Goal: Information Seeking & Learning: Learn about a topic

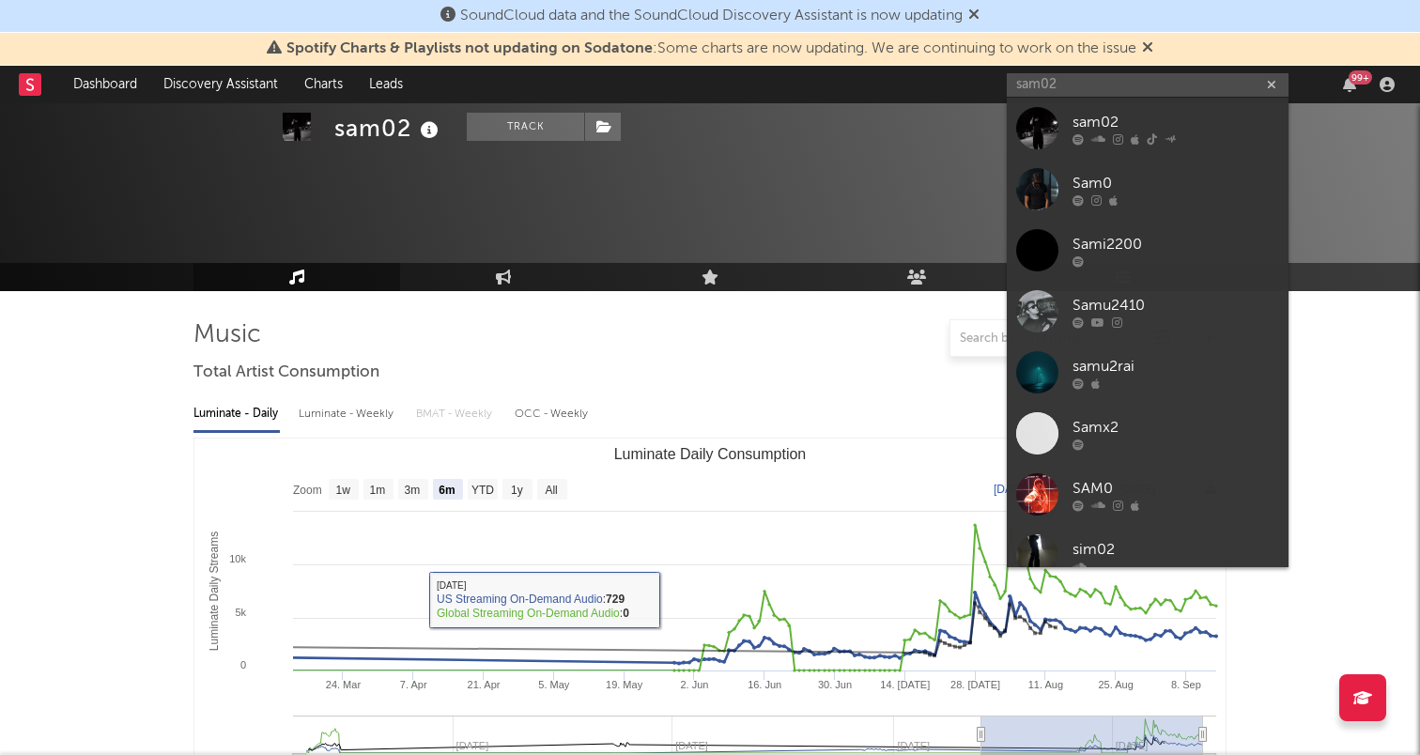
select select "6m"
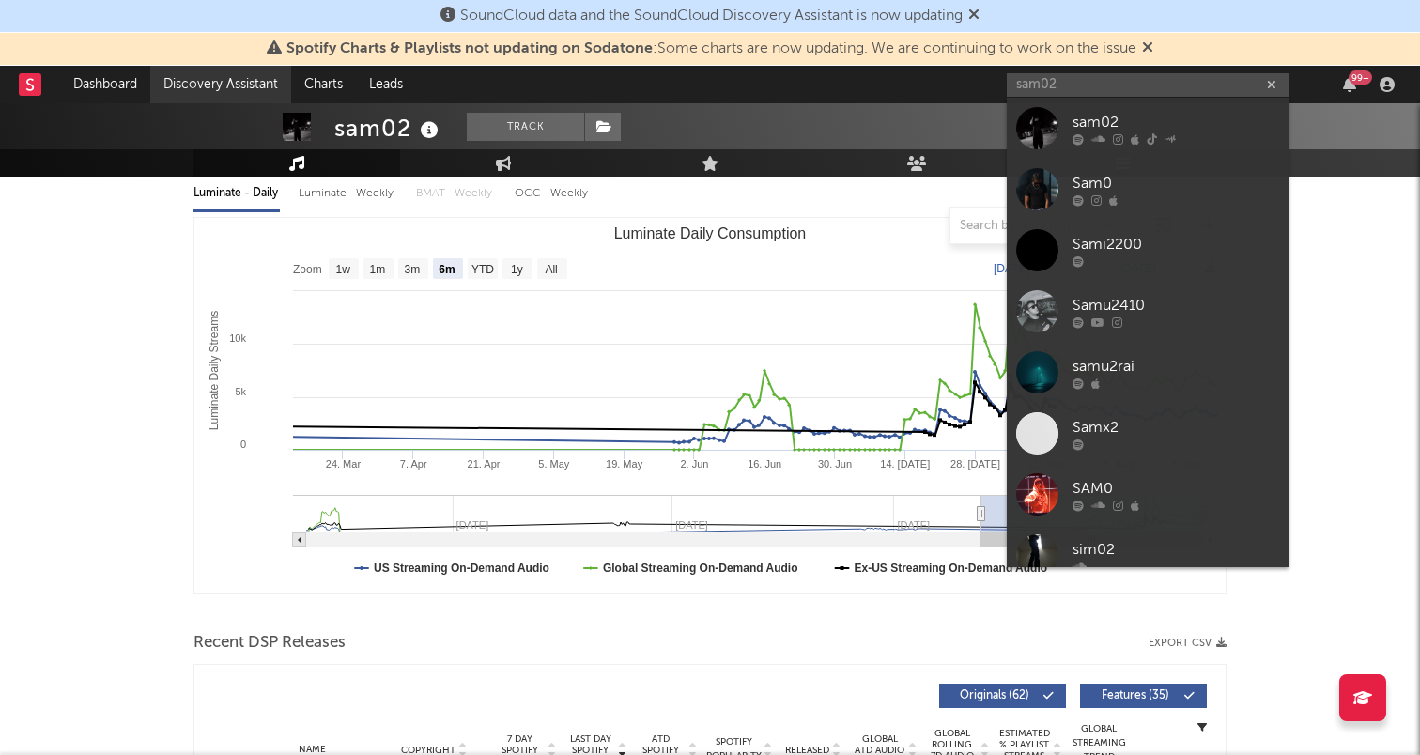
click at [195, 85] on link "Discovery Assistant" at bounding box center [220, 85] width 141 height 38
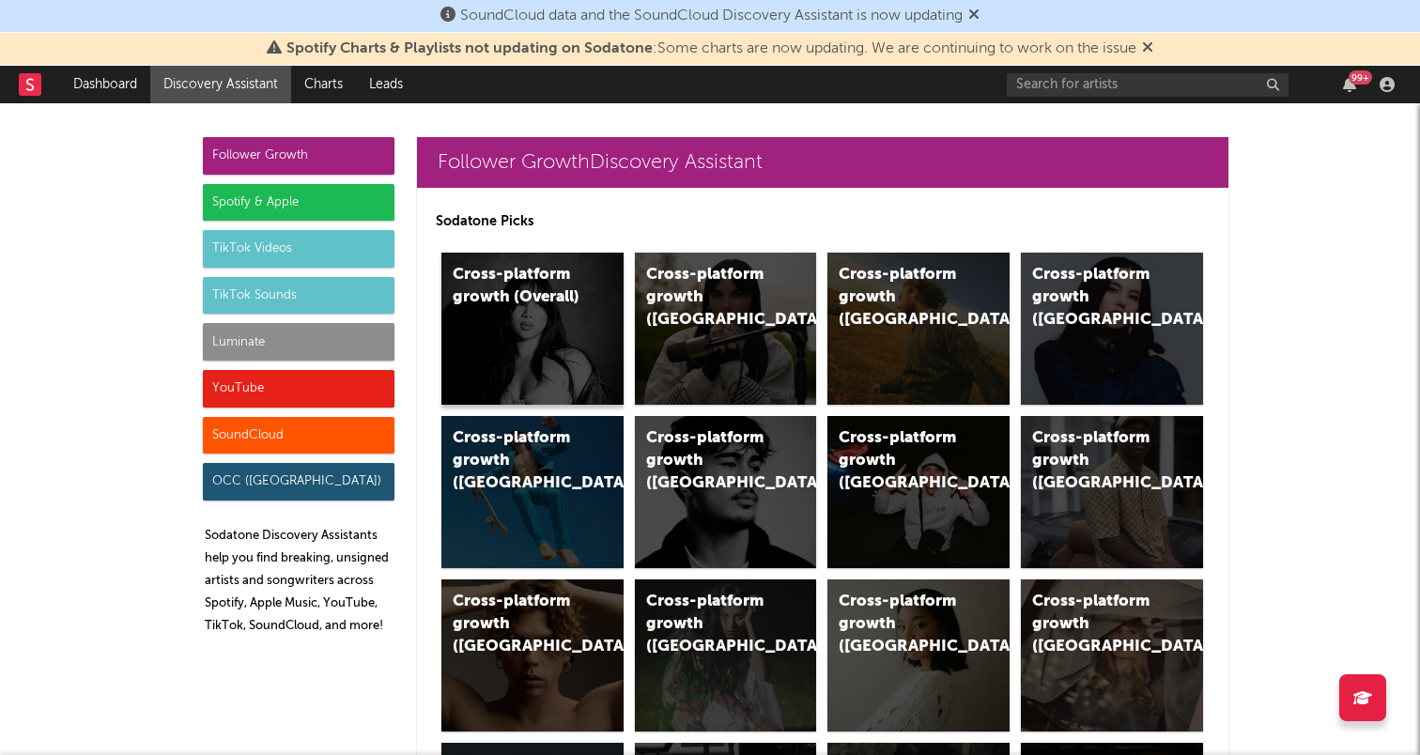
click at [515, 318] on div "Cross-platform growth (Overall)" at bounding box center [532, 329] width 182 height 152
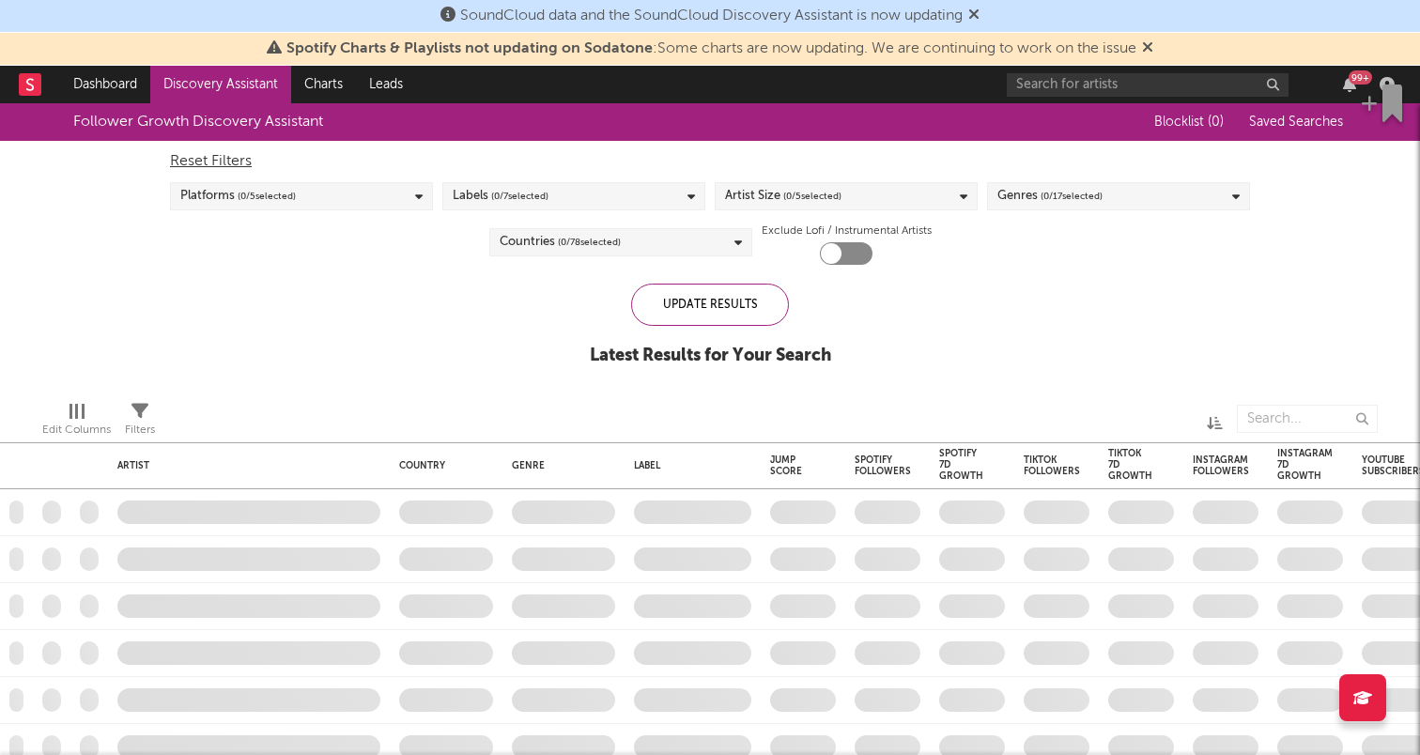
checkbox input "true"
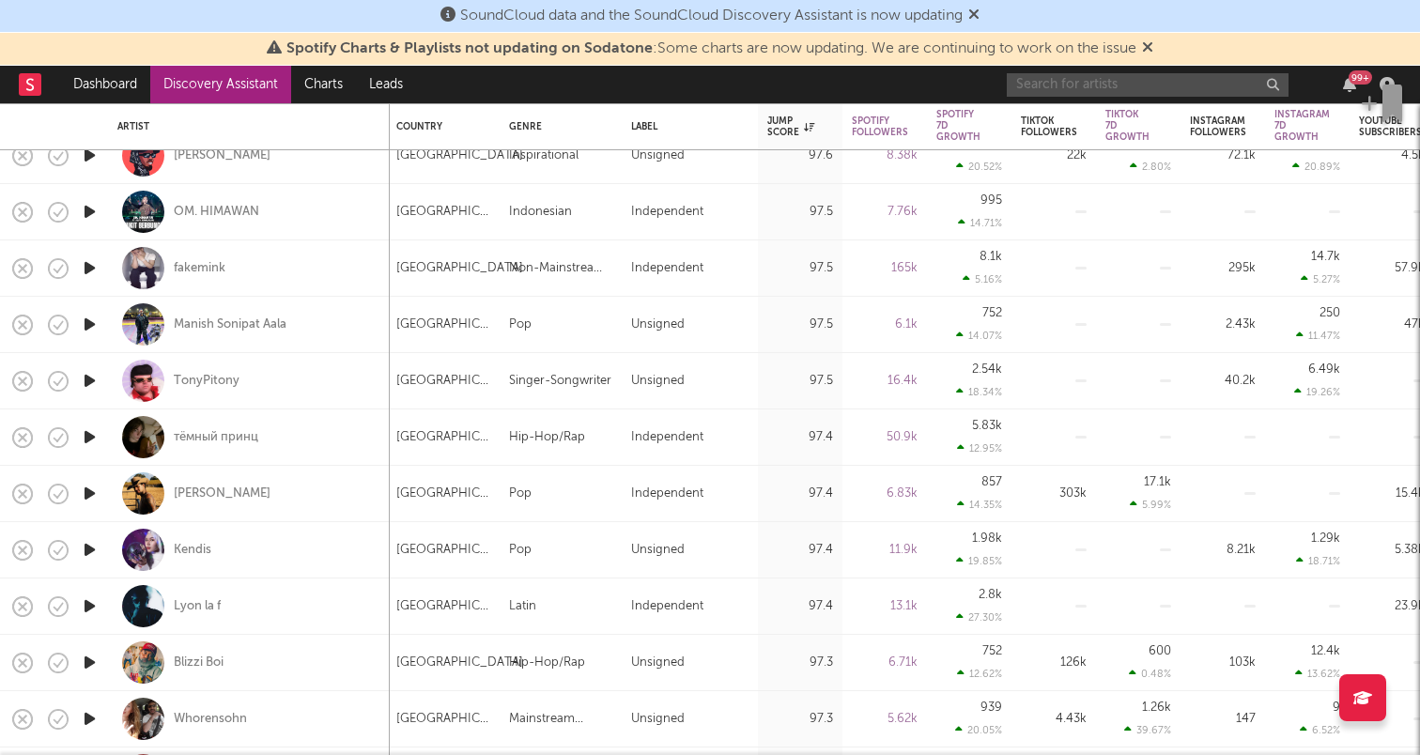
click at [1092, 89] on input "text" at bounding box center [1148, 84] width 282 height 23
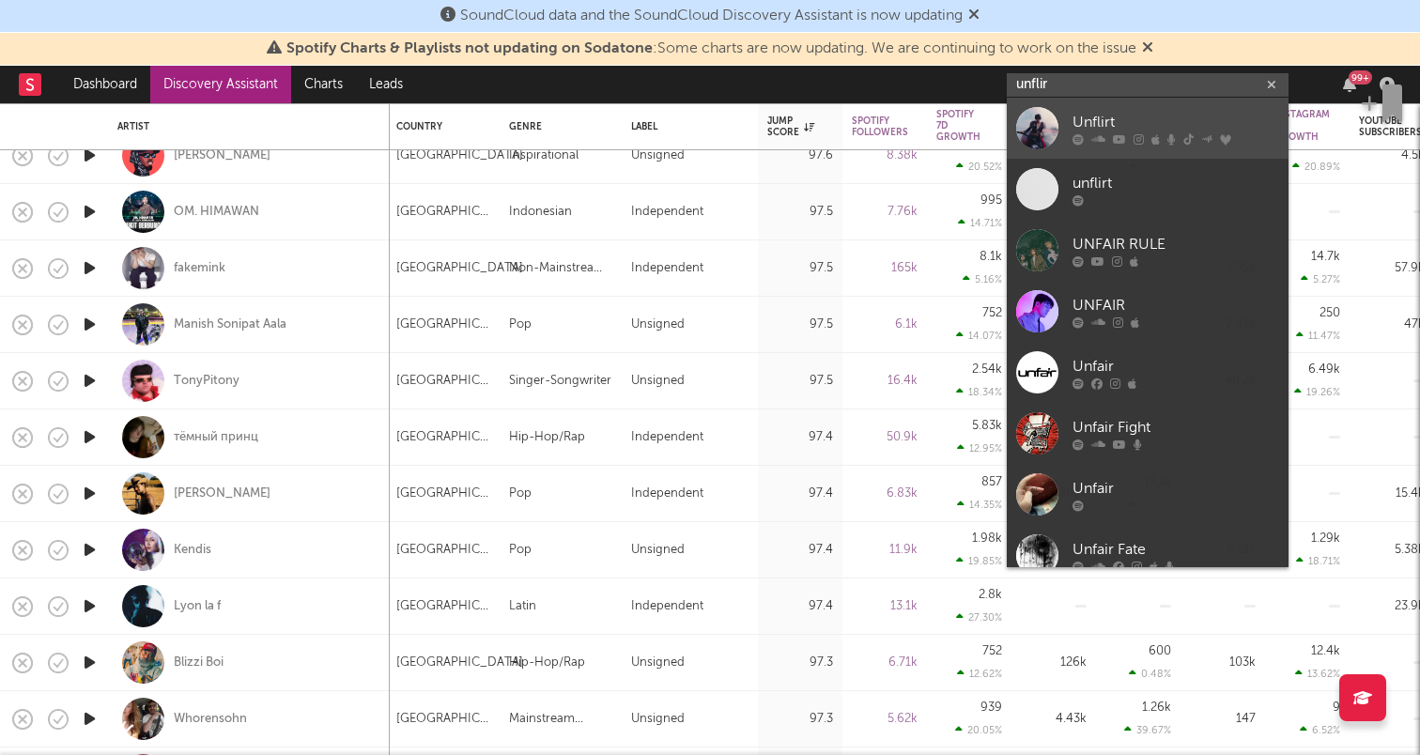
type input "unflir"
click at [1125, 143] on div at bounding box center [1175, 138] width 207 height 11
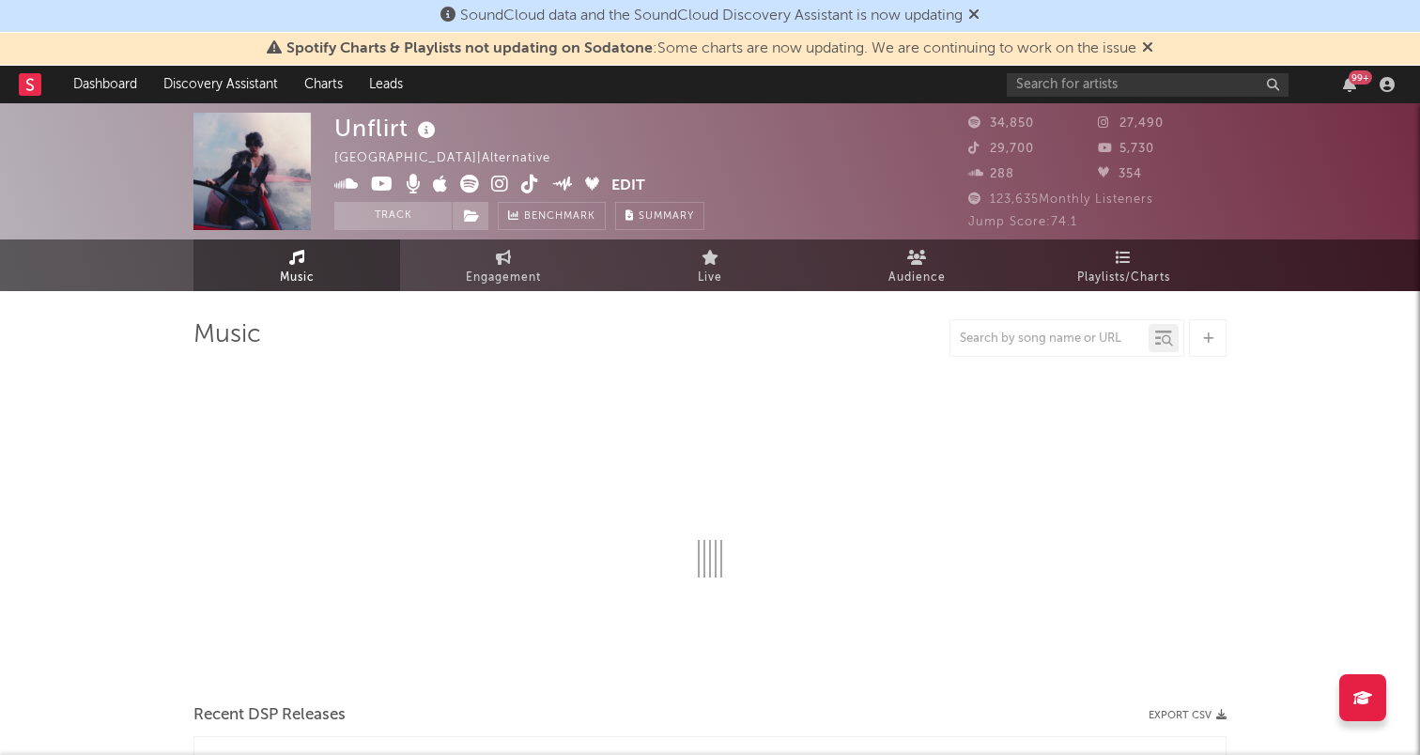
select select "6m"
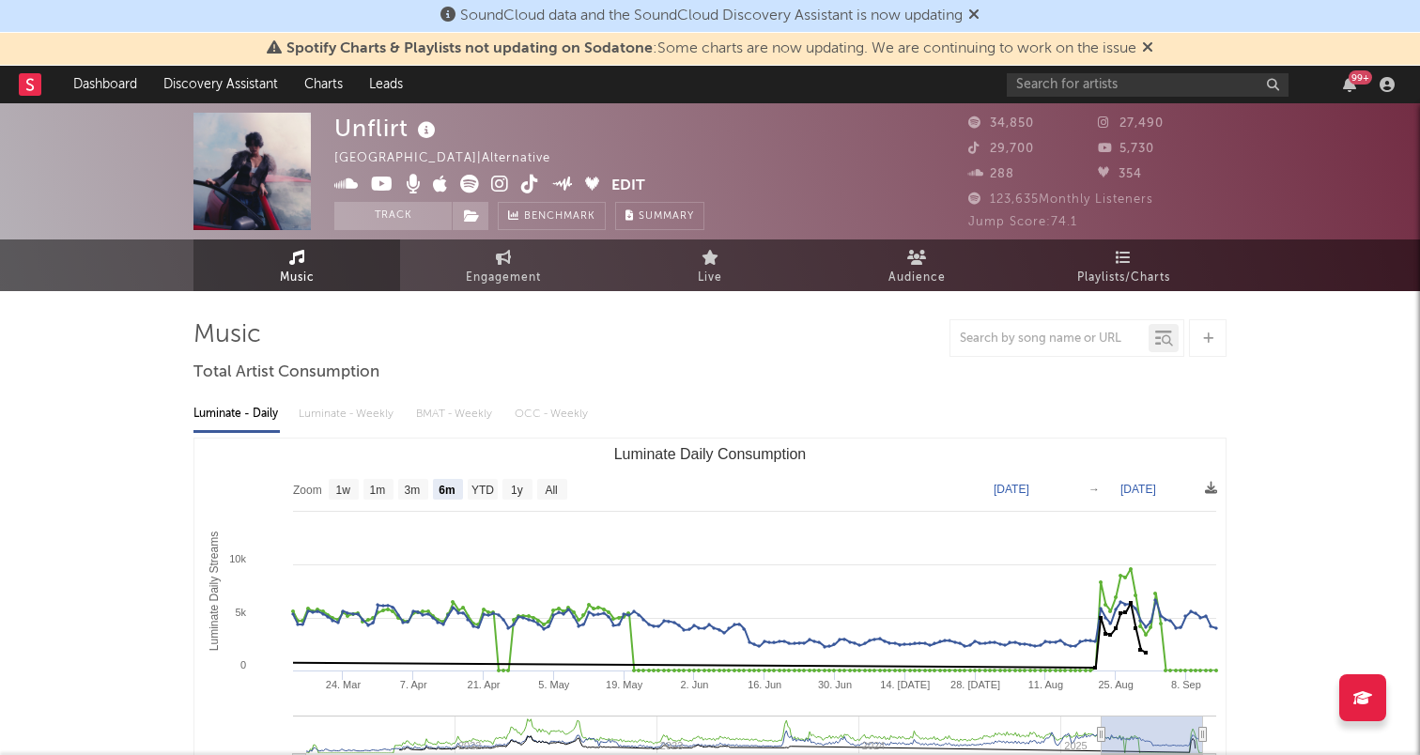
select select "6m"
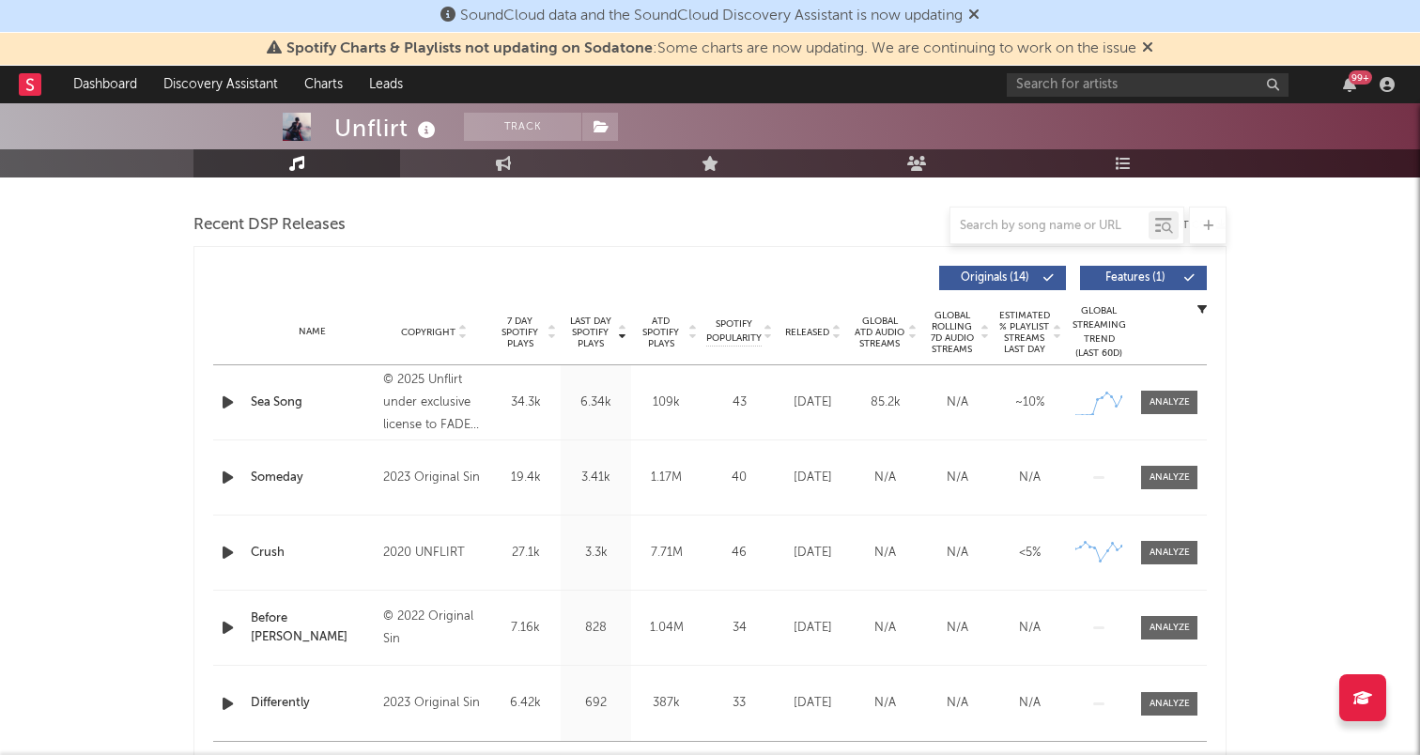
scroll to position [659, 0]
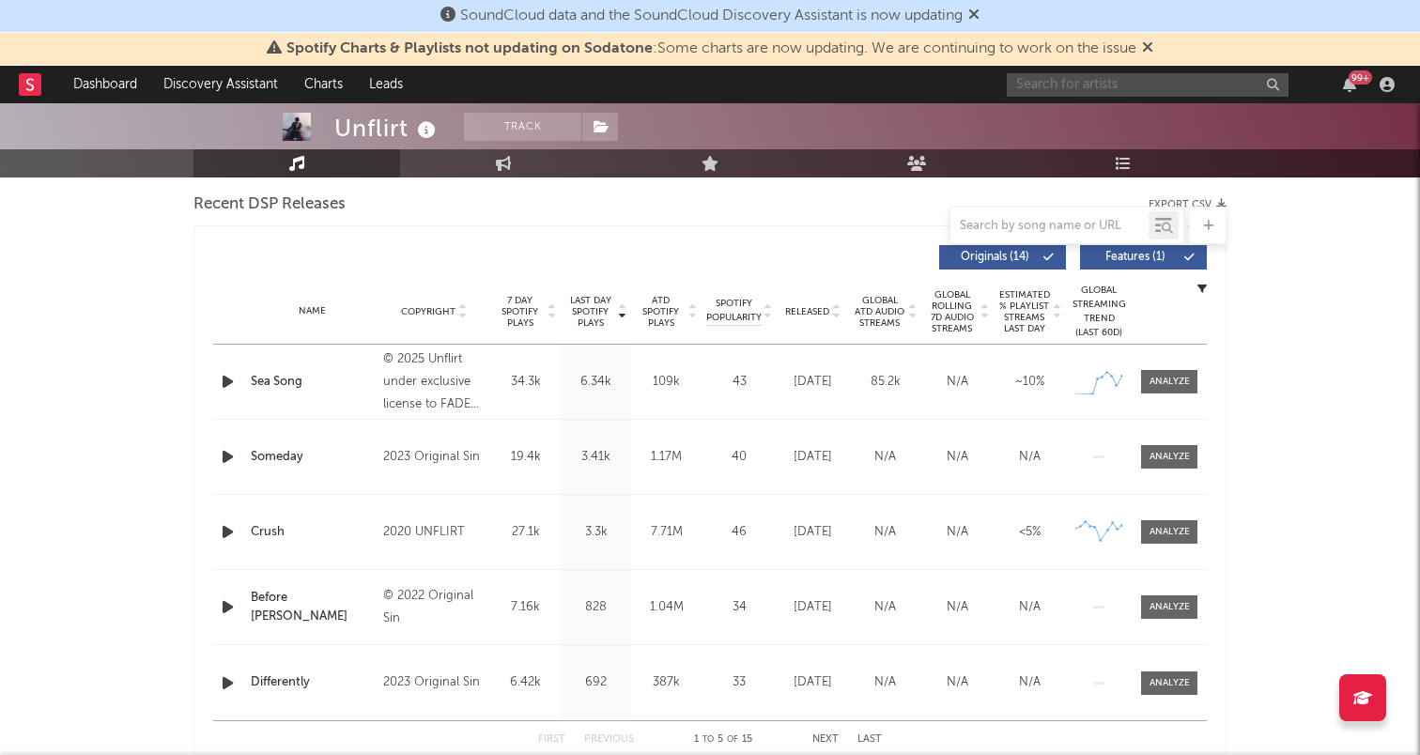
click at [1055, 78] on input "text" at bounding box center [1148, 84] width 282 height 23
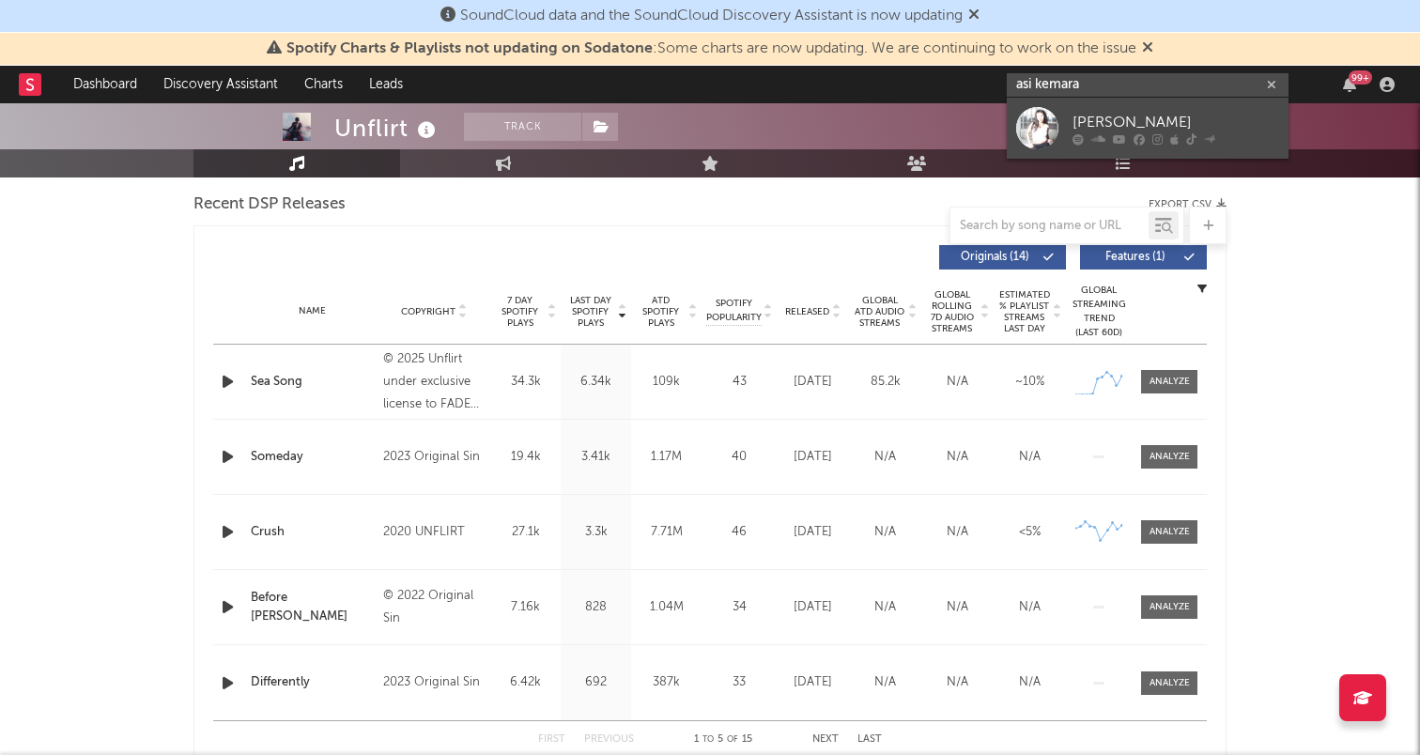
type input "asi kemara"
click at [1074, 135] on icon at bounding box center [1077, 138] width 11 height 11
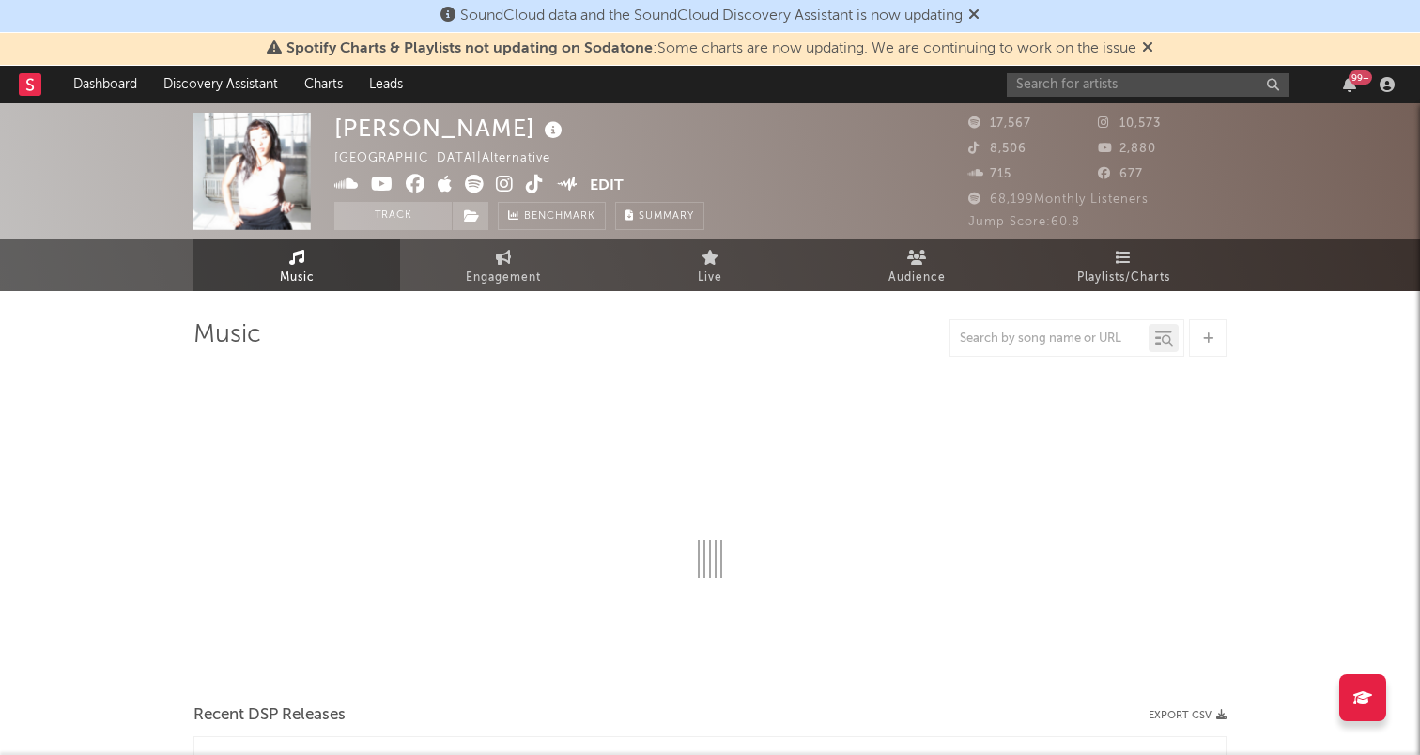
select select "6m"
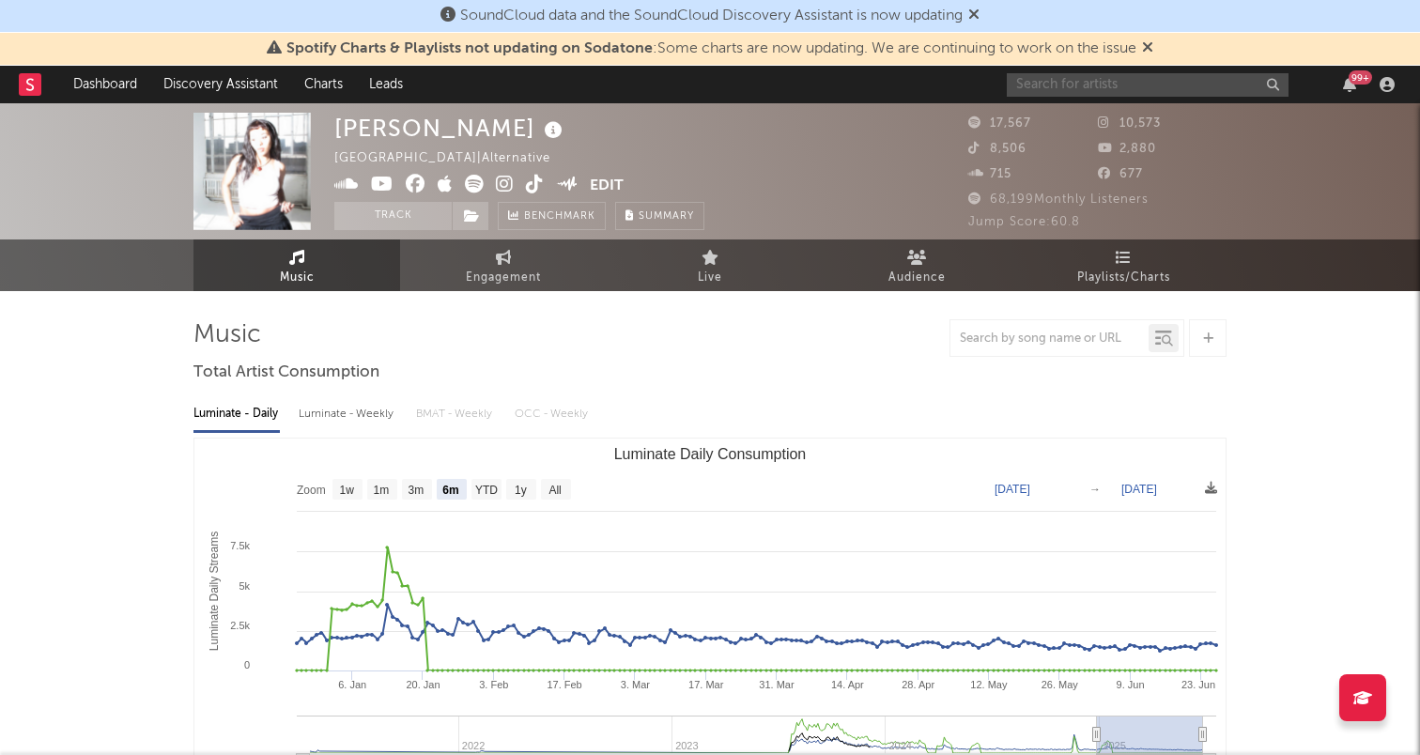
click at [1042, 85] on input "text" at bounding box center [1148, 84] width 282 height 23
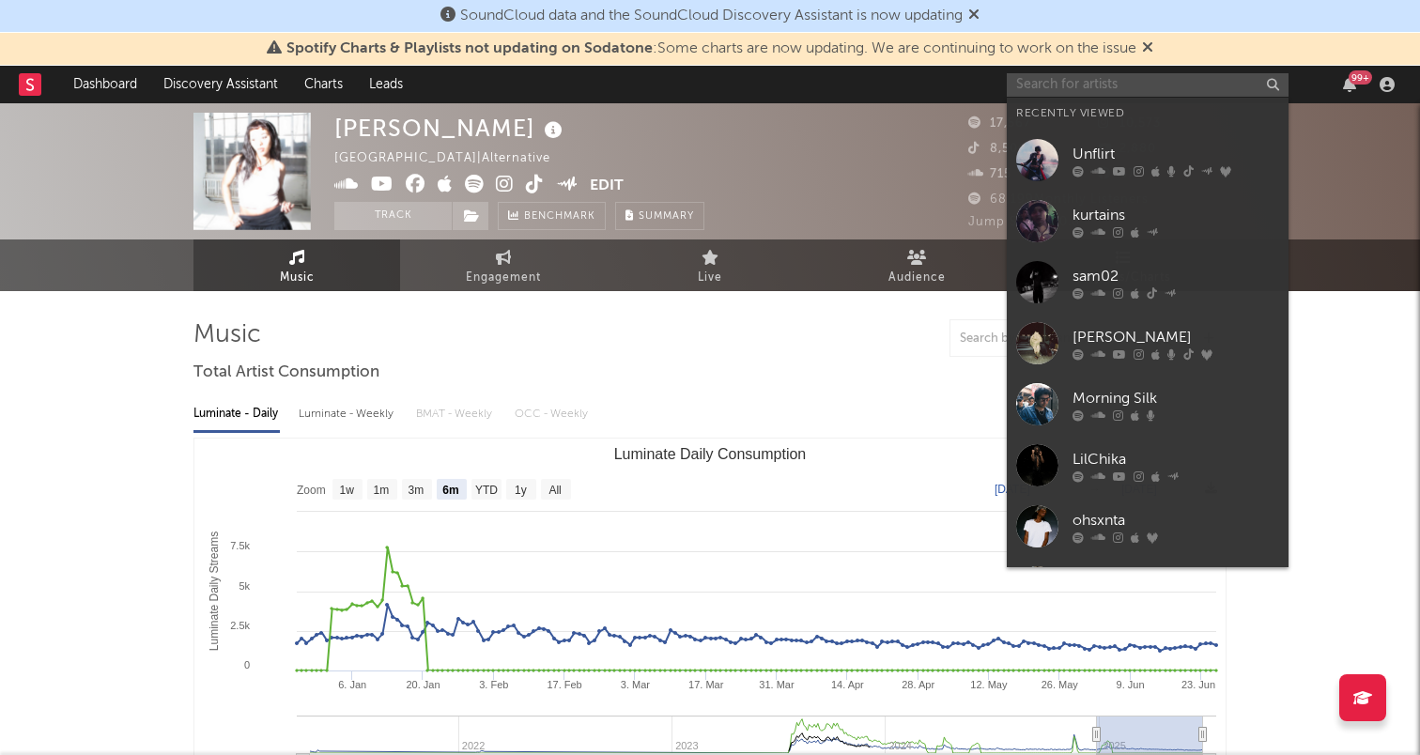
click at [1042, 85] on input "text" at bounding box center [1148, 84] width 282 height 23
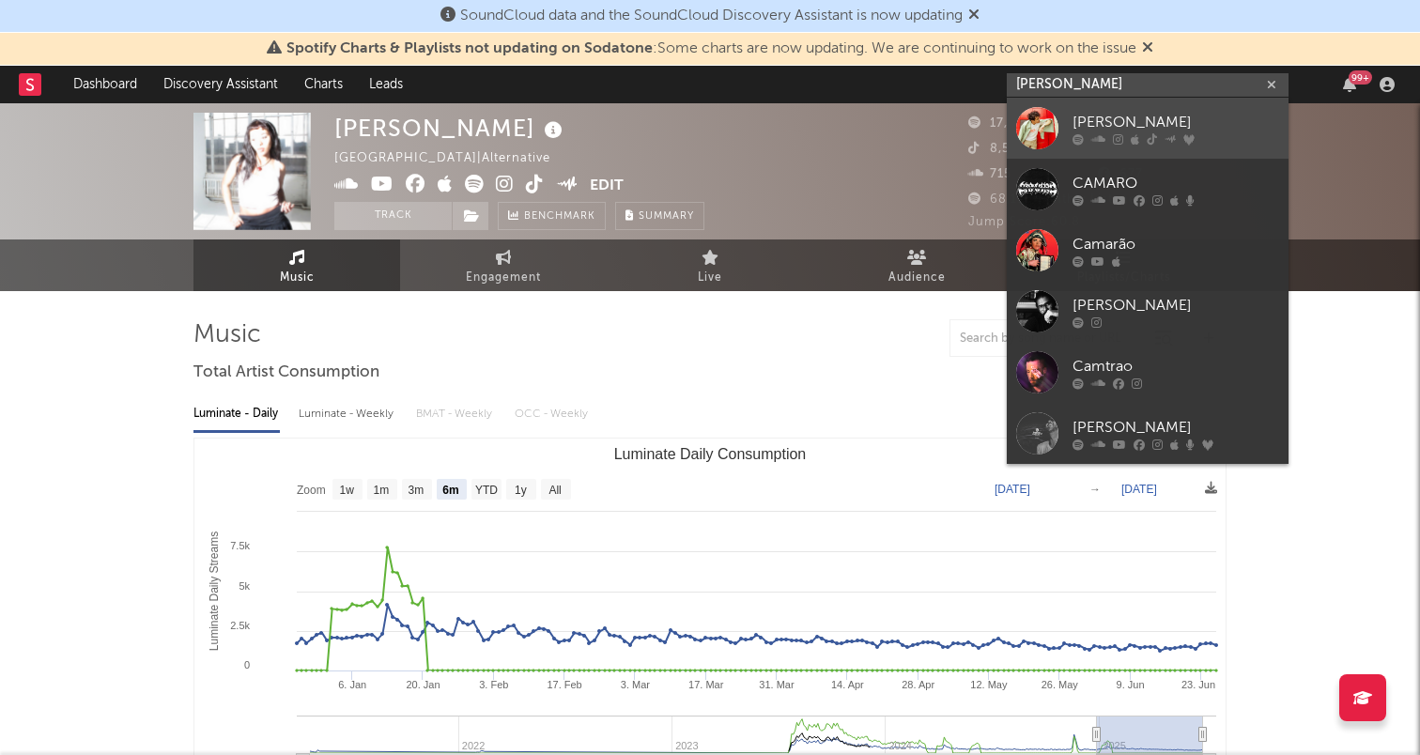
type input "[PERSON_NAME]"
click at [1172, 134] on icon at bounding box center [1169, 137] width 11 height 11
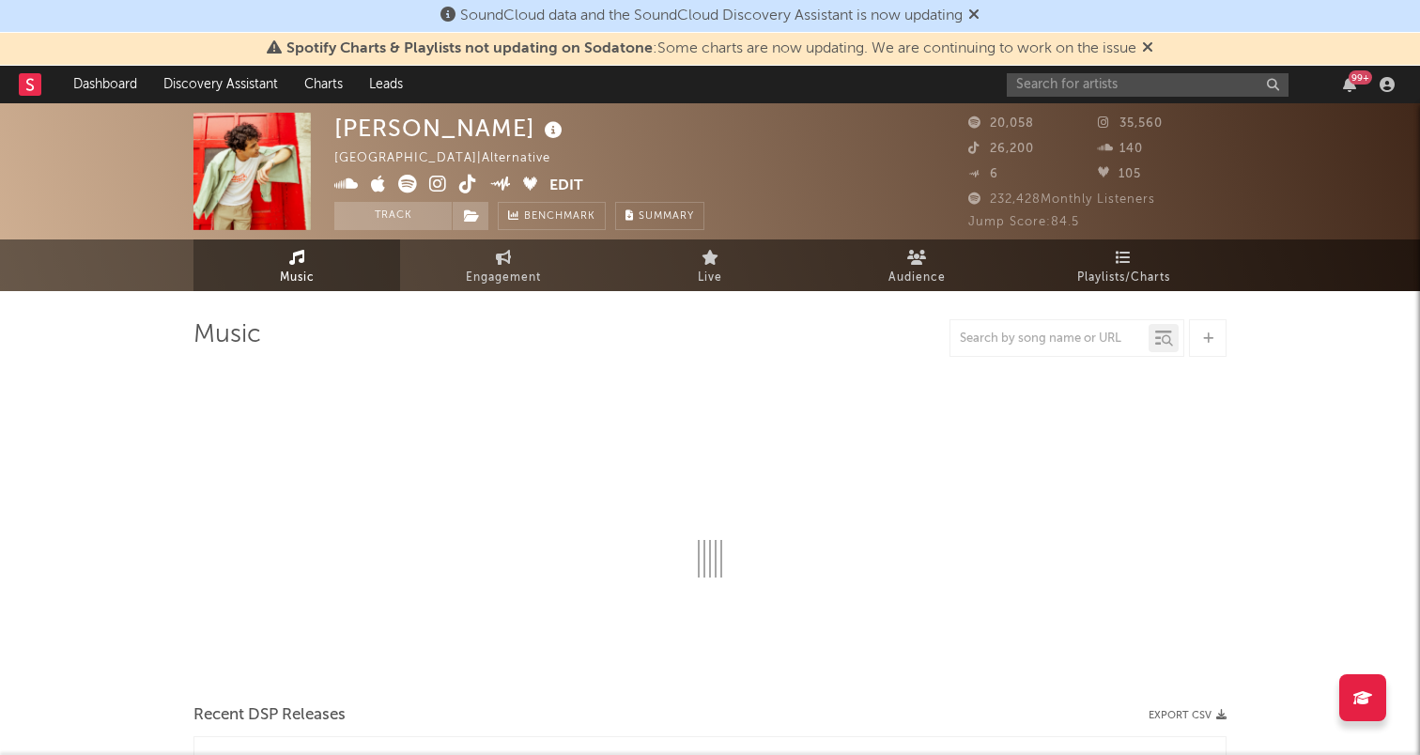
select select "6m"
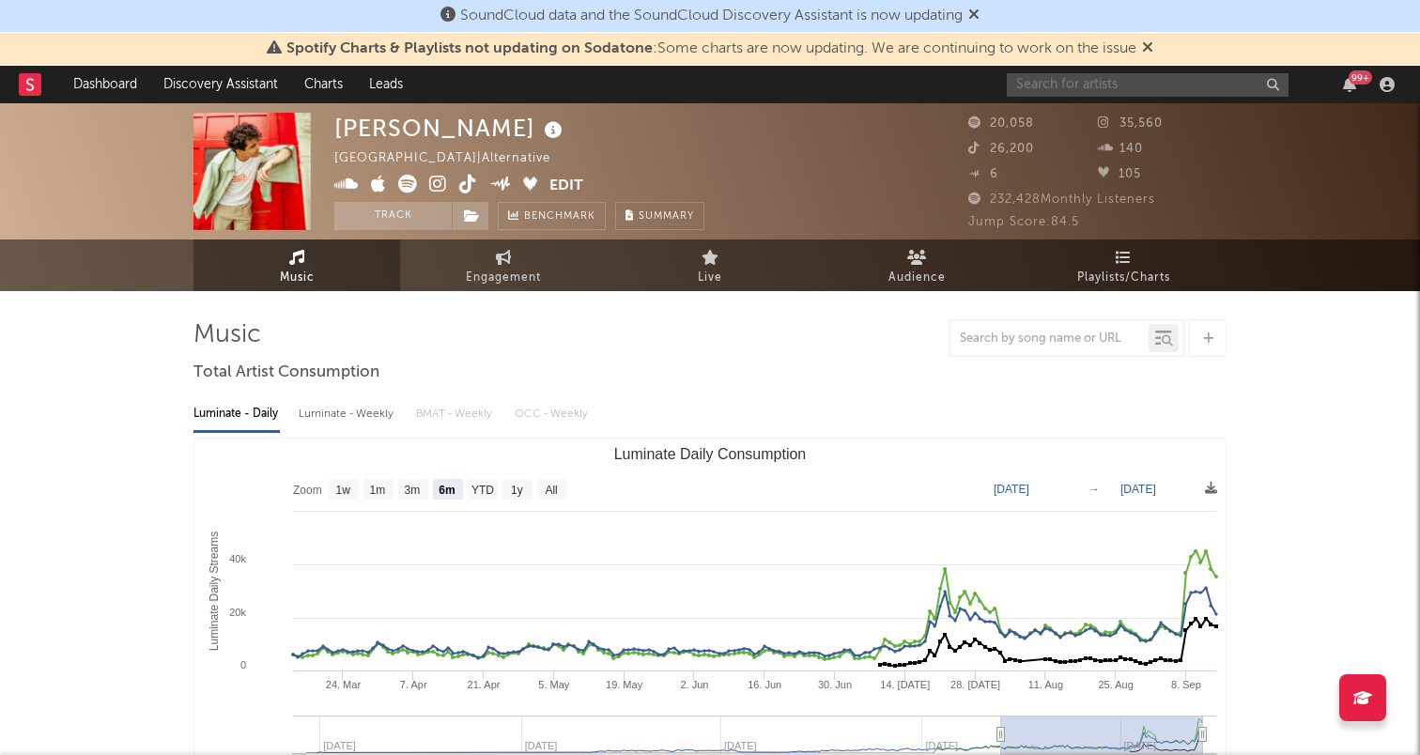
click at [1077, 84] on input "text" at bounding box center [1148, 84] width 282 height 23
click at [814, 138] on div "[PERSON_NAME] [GEOGRAPHIC_DATA] | Alternative Edit Track Benchmark Summary" at bounding box center [639, 171] width 610 height 117
